Goal: Information Seeking & Learning: Learn about a topic

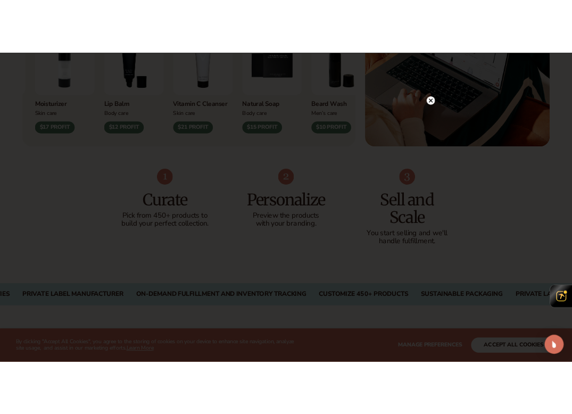
scroll to position [562, 0]
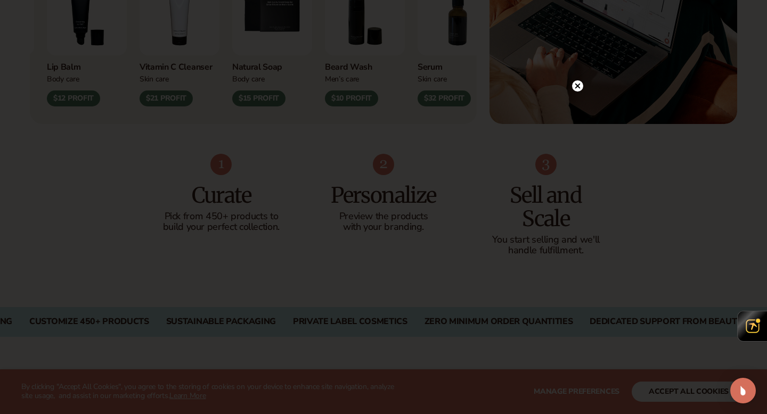
click at [578, 93] on div at bounding box center [577, 85] width 11 height 19
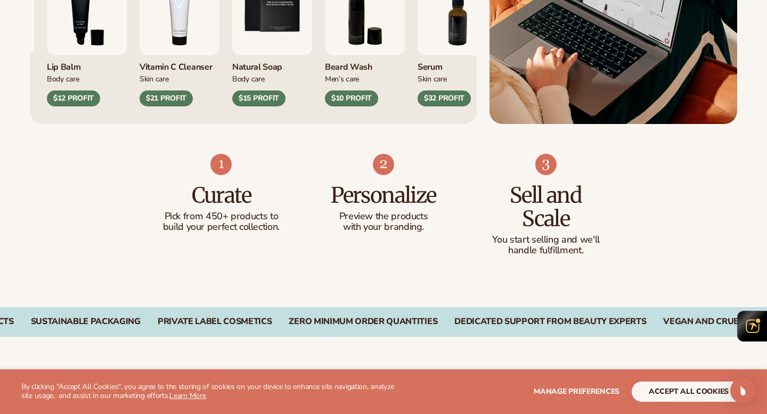
click at [225, 209] on div "Curate Pick from 450+ products to build your perfect collection." at bounding box center [221, 204] width 120 height 58
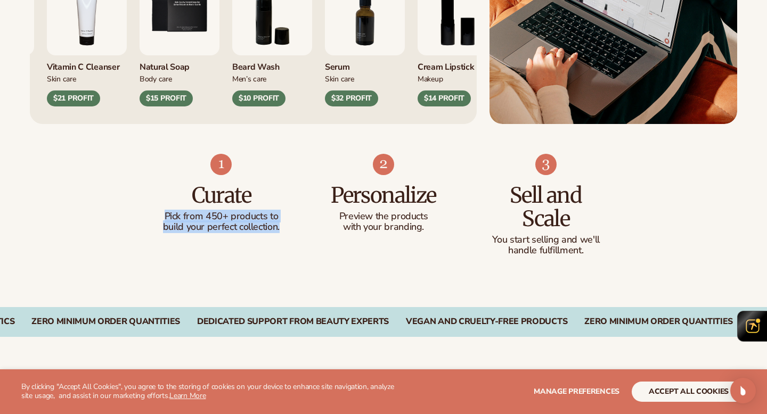
click at [267, 289] on div "Curate Pick from 450+ products to build your perfect collection. Personalize Pr…" at bounding box center [383, 215] width 767 height 183
click at [507, 248] on p "handle fulfillment." at bounding box center [546, 250] width 120 height 11
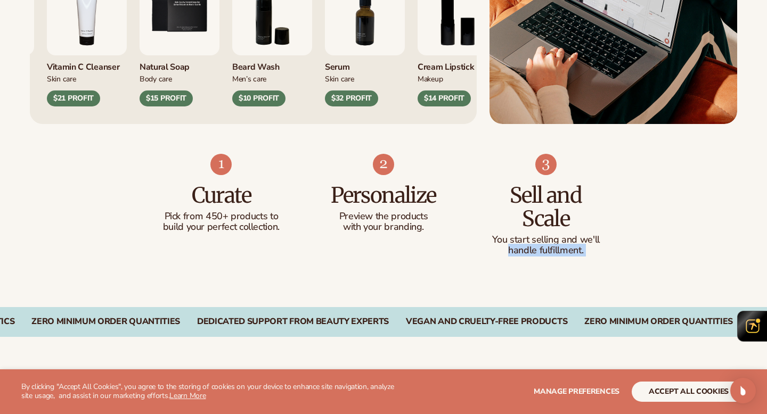
click at [507, 248] on p "handle fulfillment." at bounding box center [546, 250] width 120 height 11
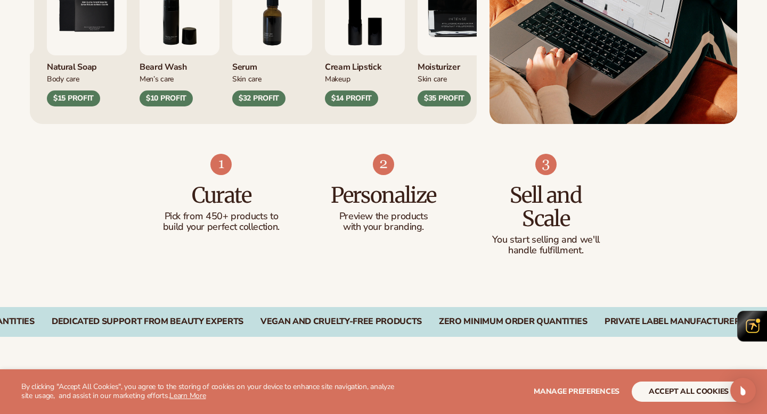
click at [510, 236] on p "You start selling and we'll" at bounding box center [546, 240] width 120 height 11
drag, startPoint x: 494, startPoint y: 236, endPoint x: 597, endPoint y: 243, distance: 103.0
click at [597, 242] on p "You start selling and we'll" at bounding box center [546, 240] width 120 height 11
drag, startPoint x: 593, startPoint y: 246, endPoint x: 496, endPoint y: 240, distance: 96.6
click at [496, 240] on p "You start selling and we'll" at bounding box center [546, 240] width 120 height 11
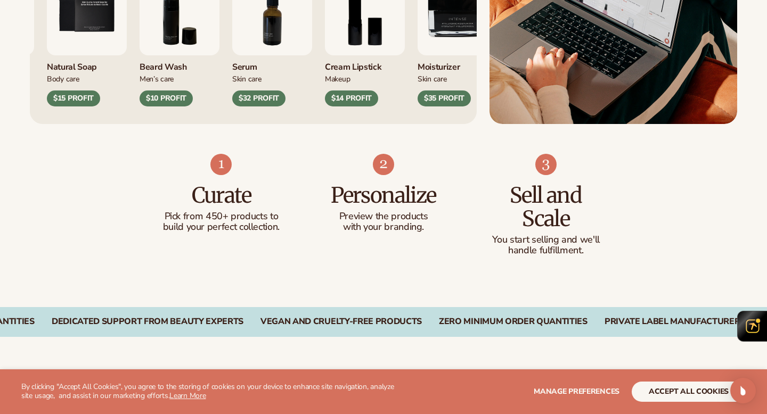
click at [550, 245] on p "handle fulfillment." at bounding box center [546, 250] width 120 height 11
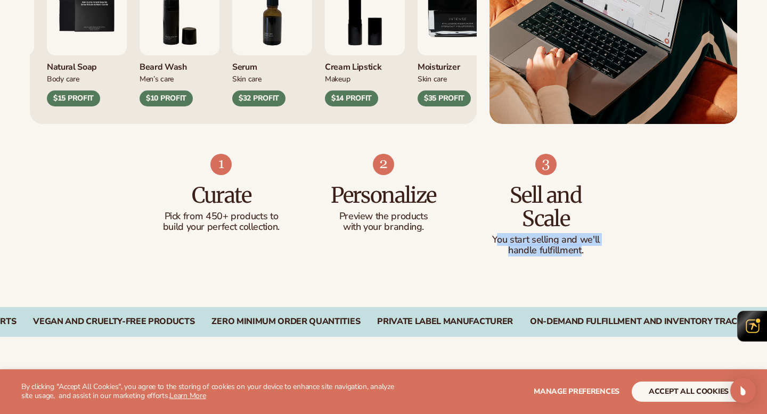
drag, startPoint x: 580, startPoint y: 247, endPoint x: 495, endPoint y: 239, distance: 86.1
click at [495, 239] on div "You start selling and we'll handle fulfillment." at bounding box center [546, 245] width 120 height 21
click at [495, 239] on p "You start selling and we'll" at bounding box center [546, 240] width 120 height 11
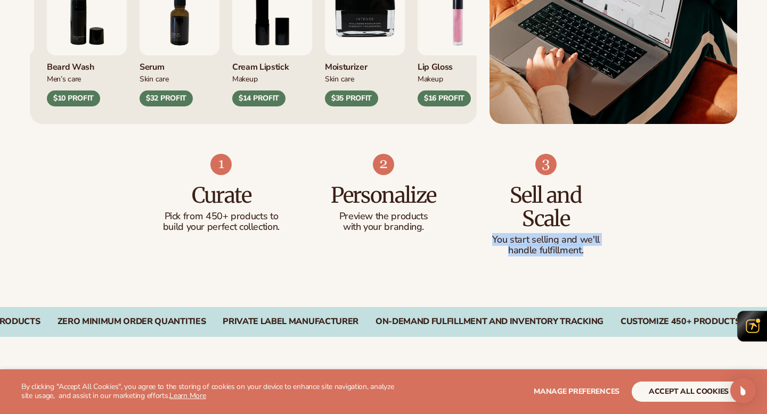
drag, startPoint x: 584, startPoint y: 254, endPoint x: 492, endPoint y: 234, distance: 94.2
click at [492, 235] on div "You start selling and we'll handle fulfillment." at bounding box center [546, 245] width 120 height 21
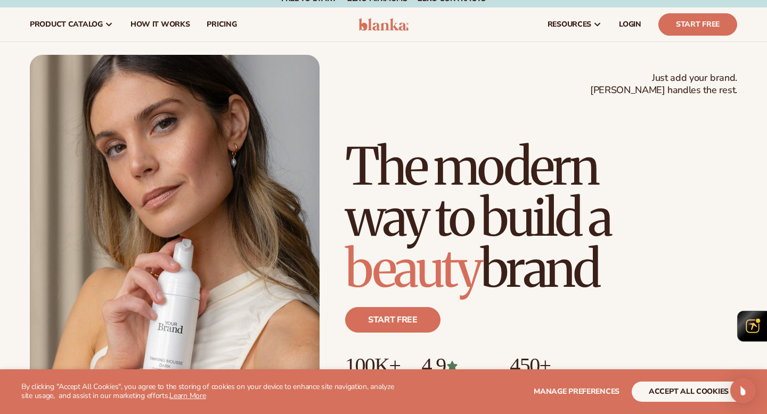
scroll to position [0, 0]
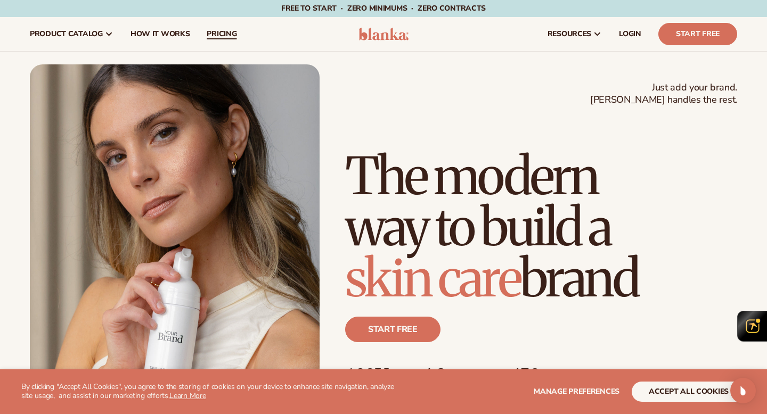
click at [219, 42] on link "pricing" at bounding box center [221, 34] width 47 height 34
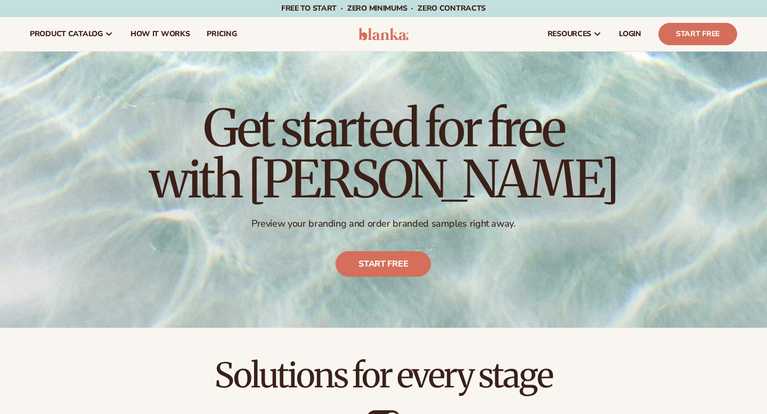
scroll to position [348, 0]
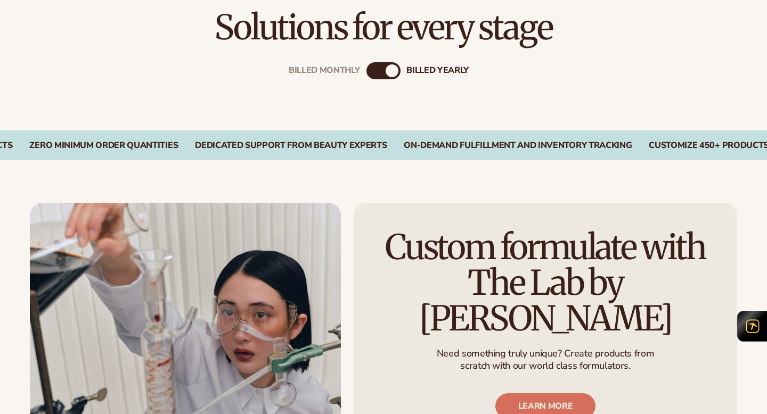
click at [376, 72] on div "Billed Monthly" at bounding box center [372, 70] width 13 height 13
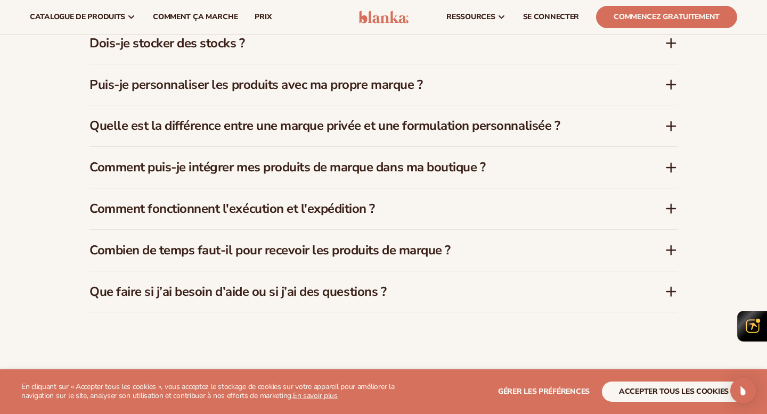
scroll to position [1641, 0]
click at [386, 128] on font "Quelle est la différence entre une marque privée et une formulation personnalis…" at bounding box center [324, 126] width 470 height 17
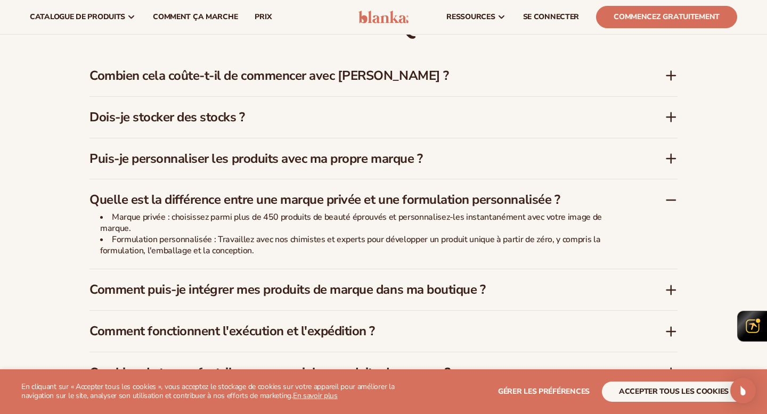
scroll to position [1555, 0]
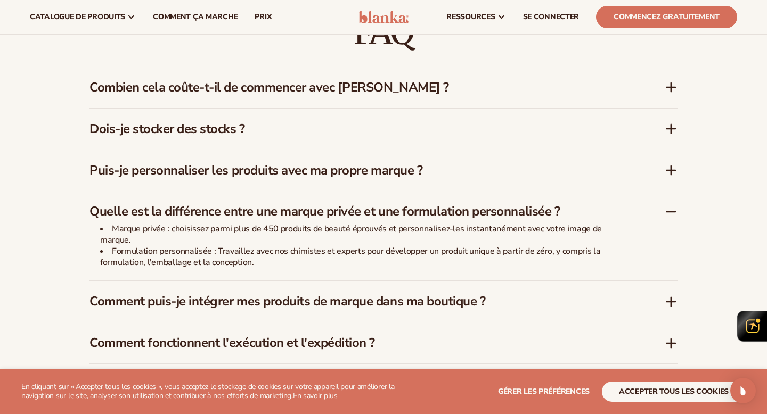
click at [383, 87] on font "Combien [PERSON_NAME]-t-il de commencer avec [PERSON_NAME] ?" at bounding box center [268, 87] width 359 height 17
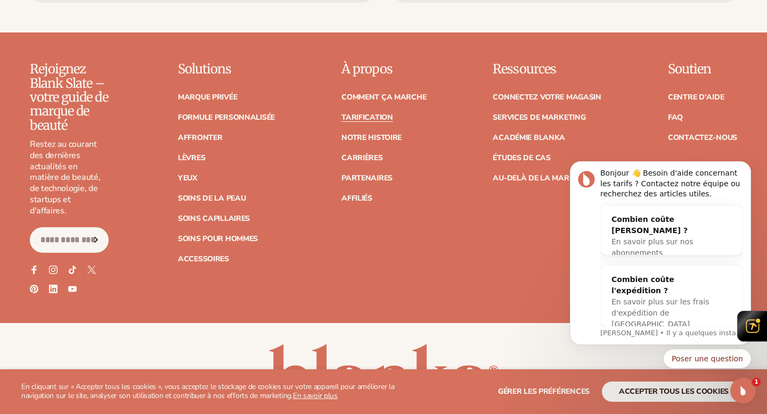
scroll to position [2274, 0]
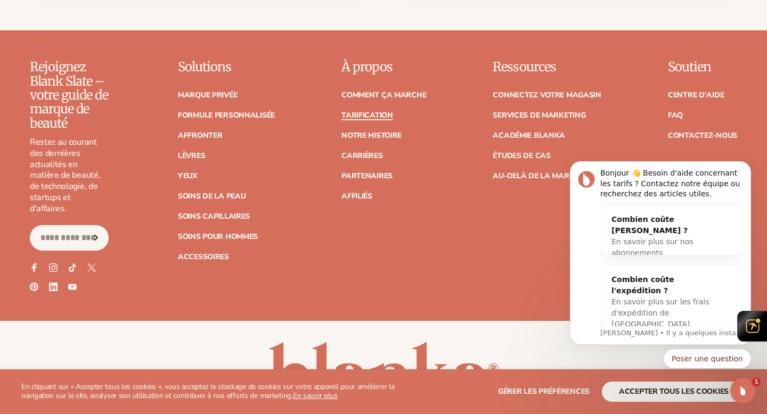
click at [355, 112] on font "Tarification" at bounding box center [367, 115] width 52 height 10
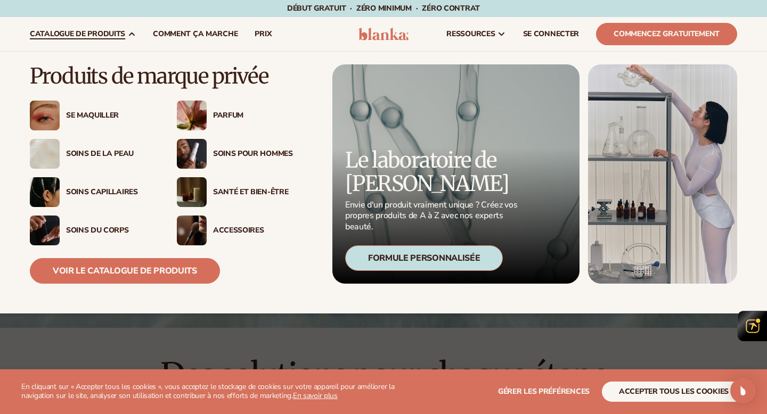
click at [210, 109] on div "Parfum" at bounding box center [240, 116] width 126 height 30
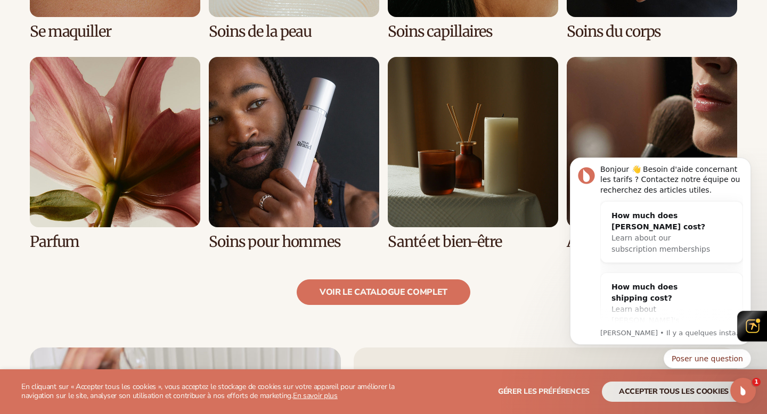
scroll to position [992, 0]
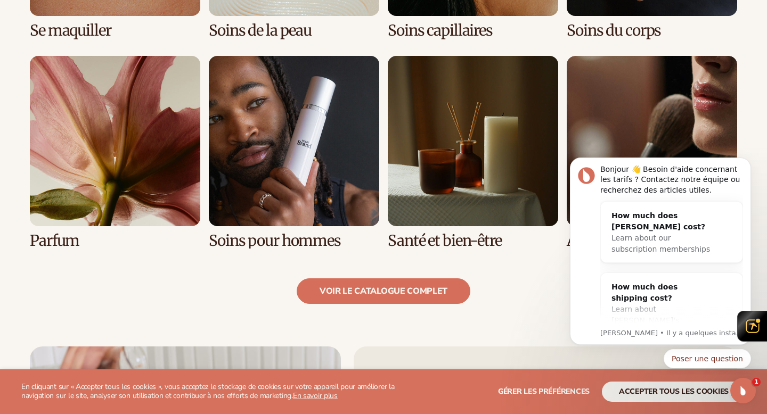
click at [421, 171] on link "7 / 8" at bounding box center [473, 152] width 170 height 193
click at [107, 210] on link "5 / 8" at bounding box center [115, 152] width 170 height 193
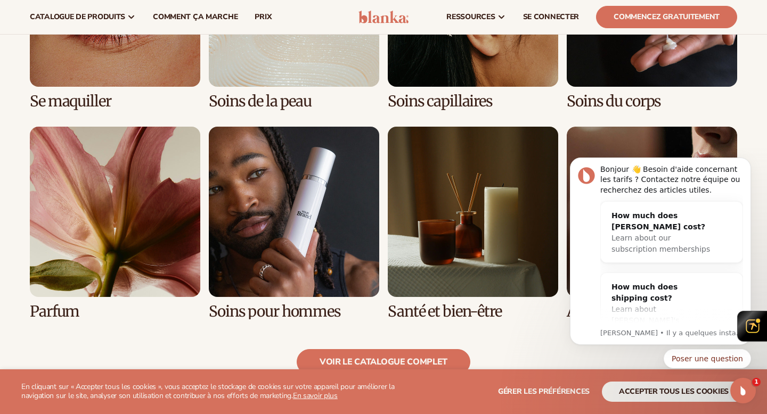
click at [107, 210] on link "5 / 8" at bounding box center [115, 223] width 170 height 193
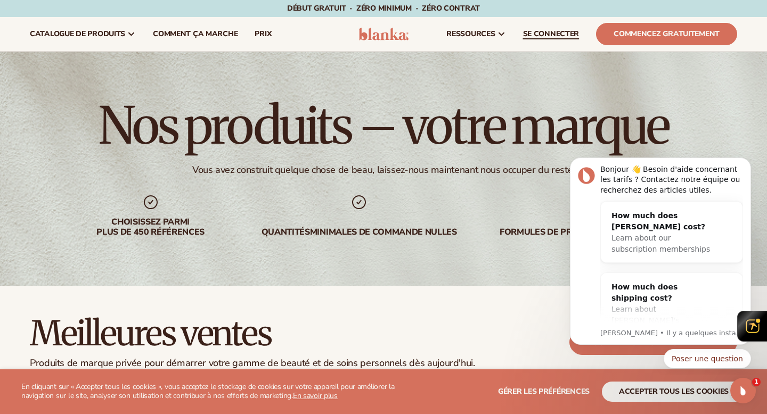
click at [567, 35] on font "SE CONNECTER" at bounding box center [551, 34] width 56 height 10
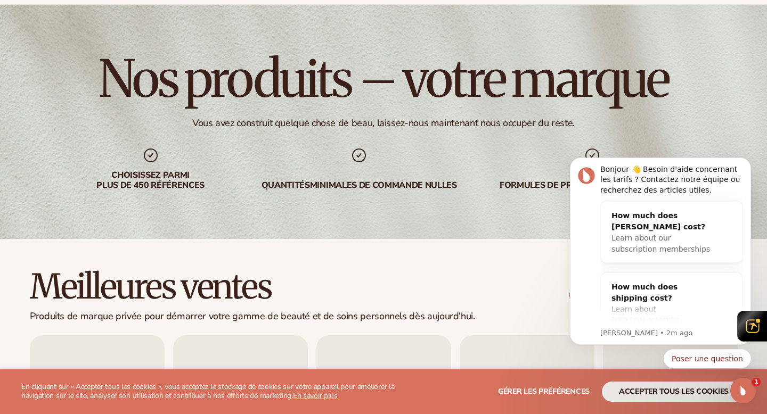
scroll to position [64, 0]
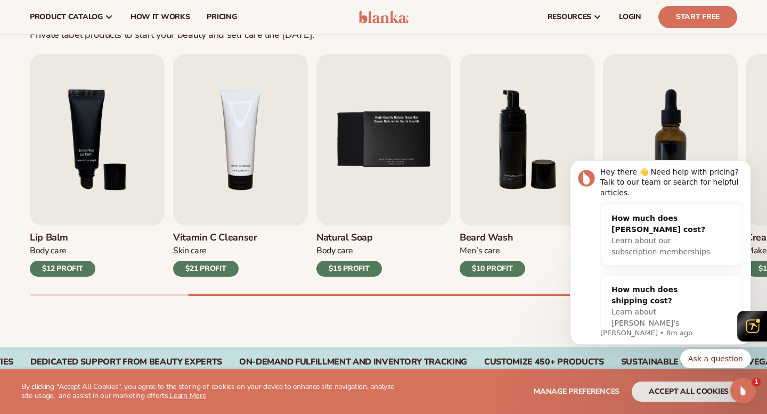
scroll to position [291, 0]
